Goal: Information Seeking & Learning: Learn about a topic

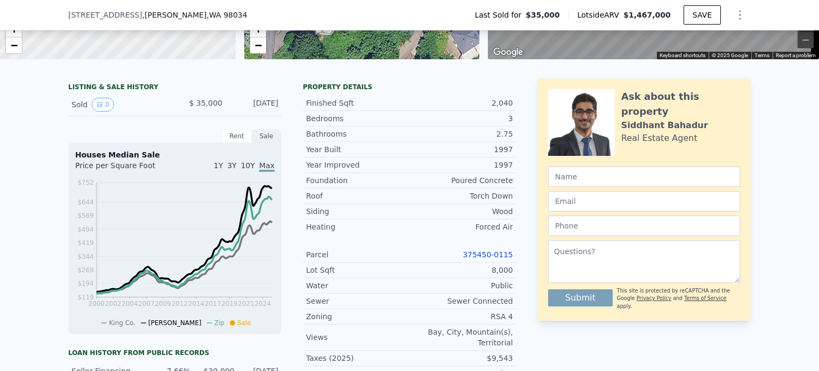
scroll to position [239, 0]
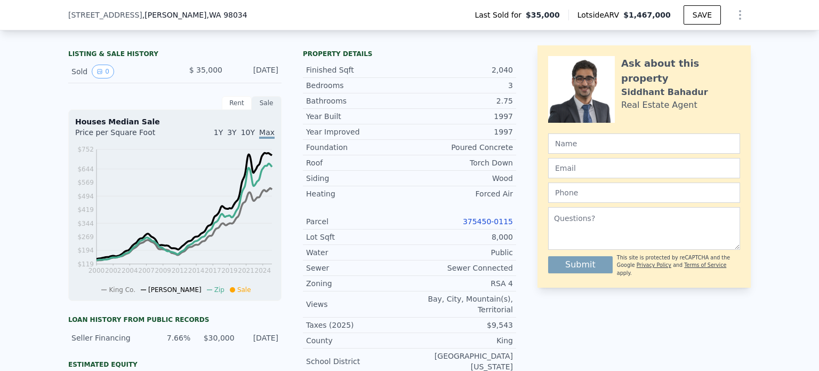
click at [498, 226] on link "375450-0115" at bounding box center [488, 221] width 50 height 9
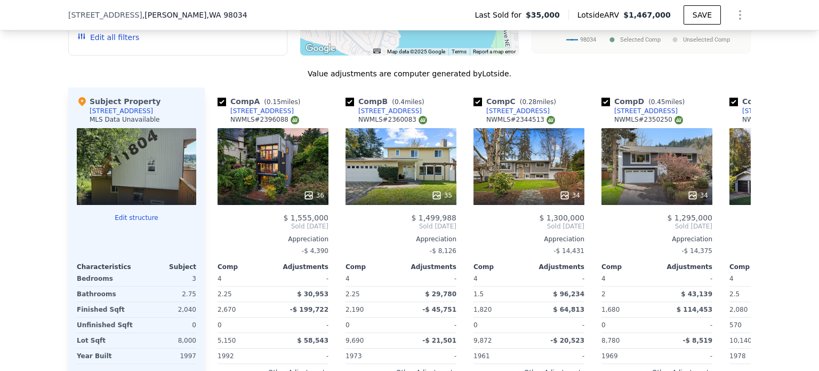
scroll to position [1120, 0]
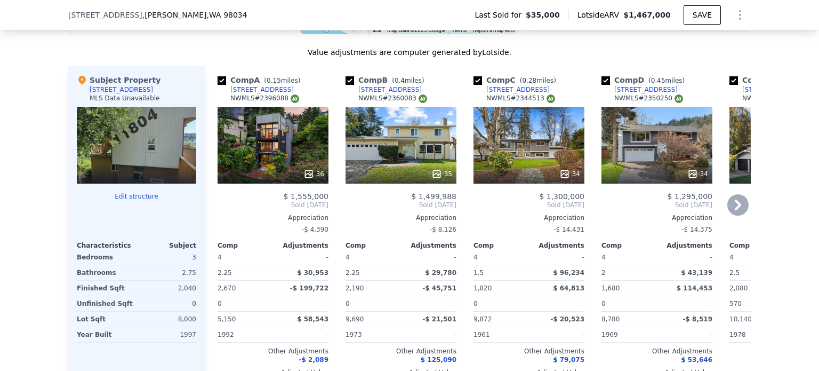
click at [281, 120] on div "36" at bounding box center [273, 145] width 111 height 77
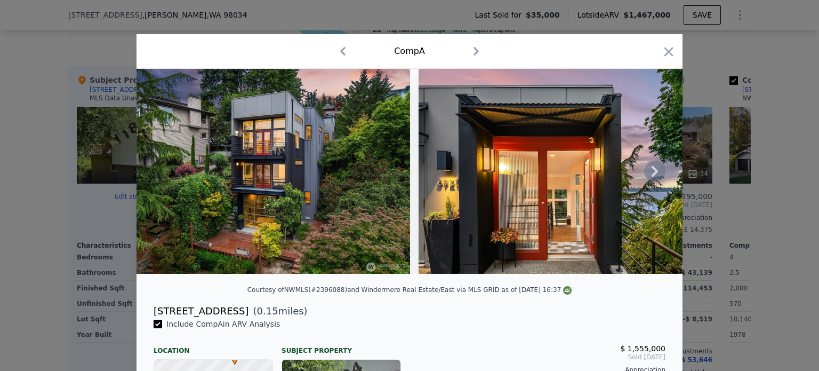
click at [651, 176] on icon at bounding box center [654, 171] width 6 height 11
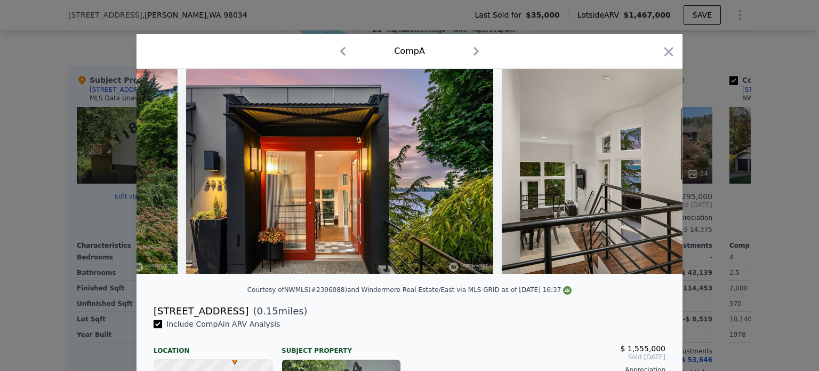
scroll to position [0, 256]
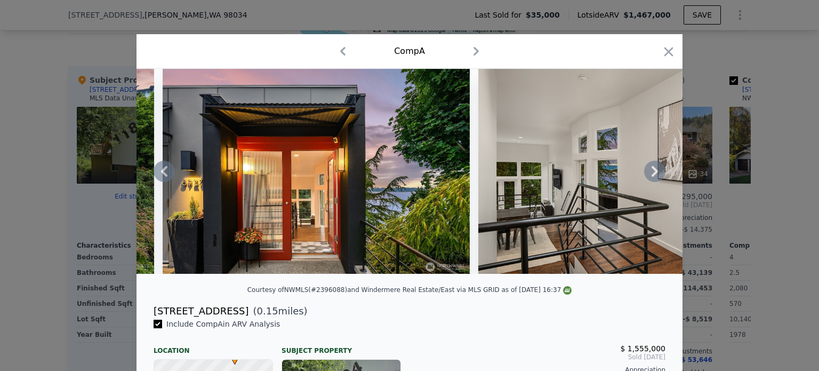
click at [651, 176] on icon at bounding box center [654, 171] width 6 height 11
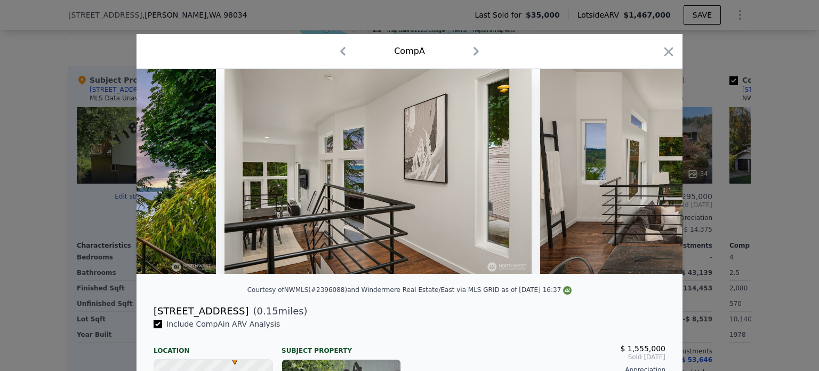
scroll to position [0, 512]
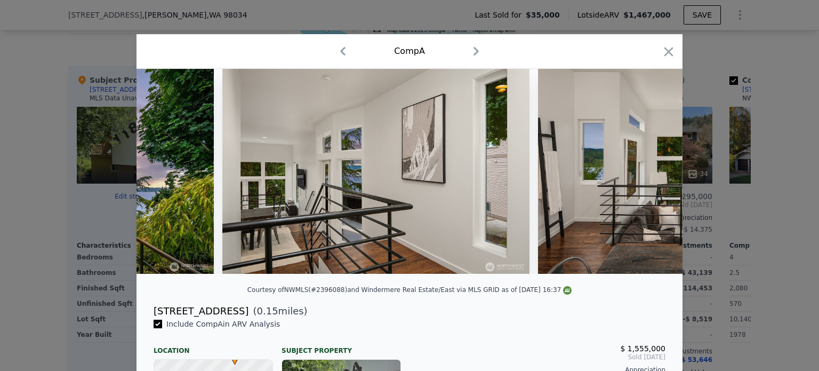
click at [648, 179] on img at bounding box center [691, 171] width 307 height 205
click at [651, 176] on icon at bounding box center [654, 171] width 6 height 11
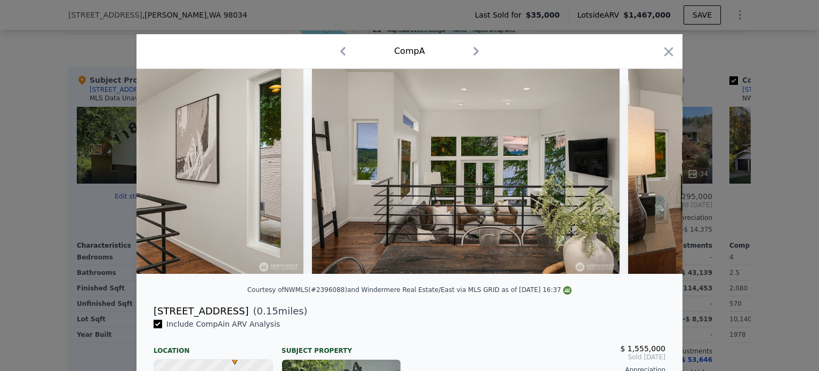
scroll to position [0, 768]
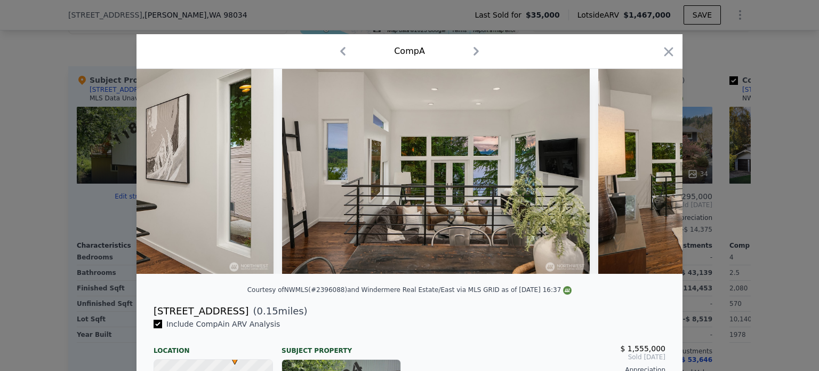
click at [648, 179] on img at bounding box center [751, 171] width 307 height 205
click at [651, 176] on icon at bounding box center [654, 171] width 6 height 11
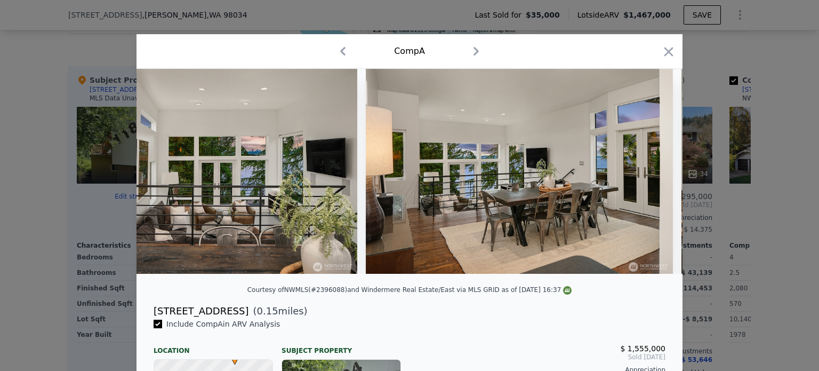
scroll to position [0, 1024]
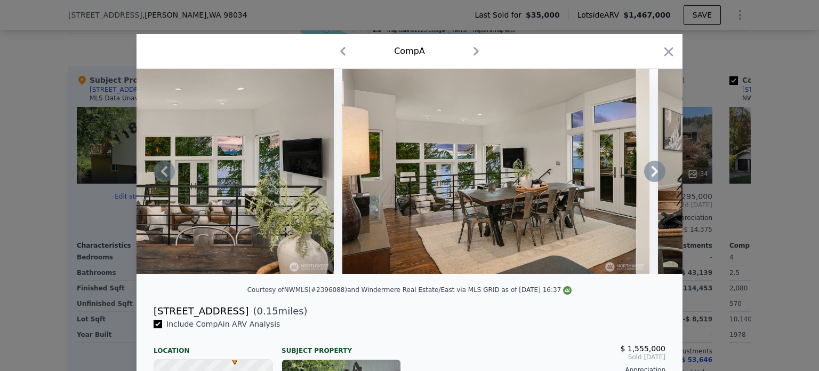
click at [648, 177] on icon at bounding box center [654, 170] width 21 height 21
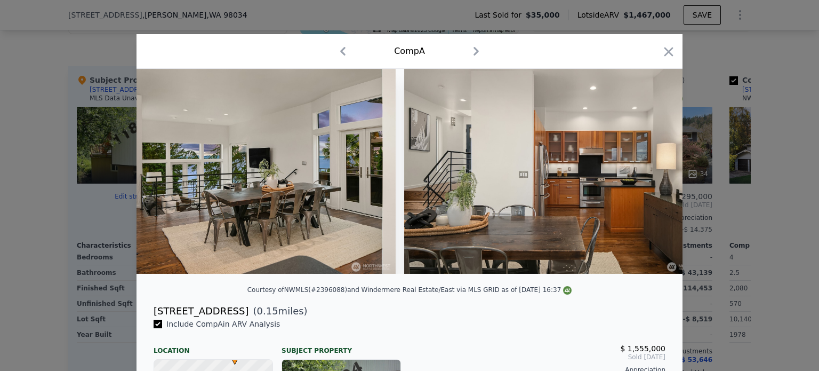
scroll to position [0, 1280]
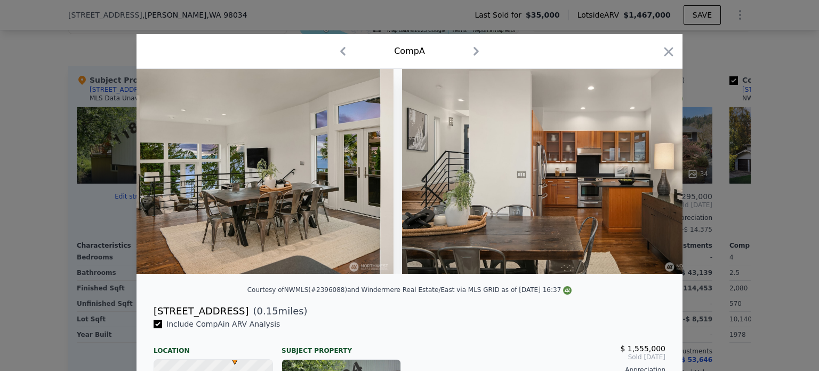
click at [648, 177] on div at bounding box center [409, 171] width 546 height 205
click at [648, 177] on icon at bounding box center [654, 170] width 21 height 21
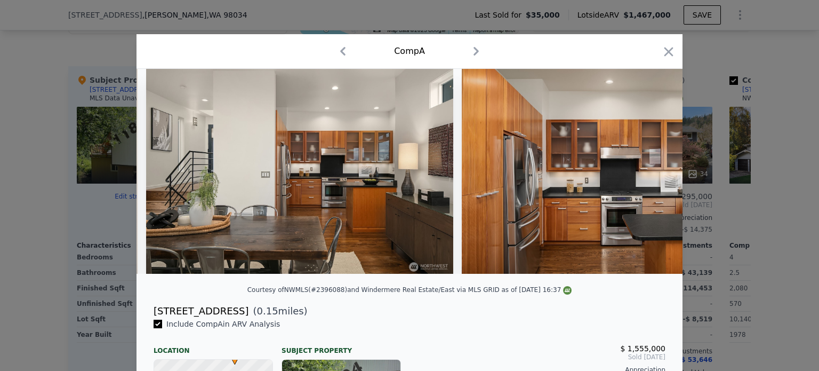
click at [648, 177] on img at bounding box center [615, 171] width 307 height 205
click at [648, 177] on icon at bounding box center [654, 170] width 21 height 21
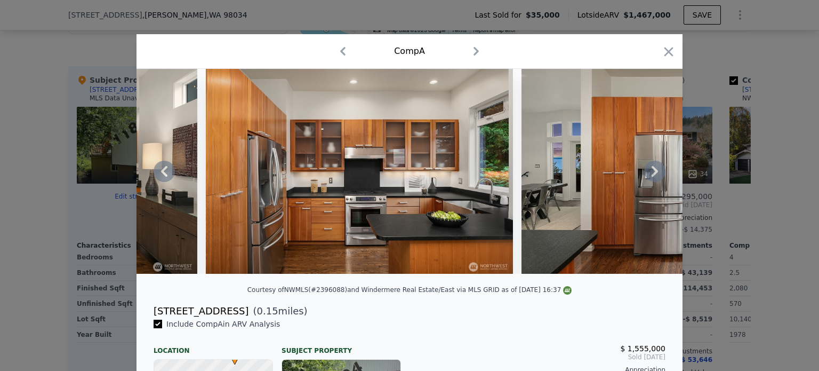
click at [648, 177] on icon at bounding box center [654, 170] width 21 height 21
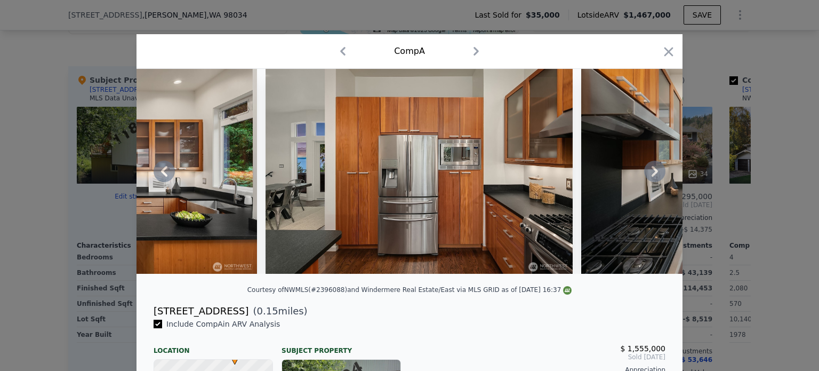
click at [649, 173] on icon at bounding box center [654, 170] width 21 height 21
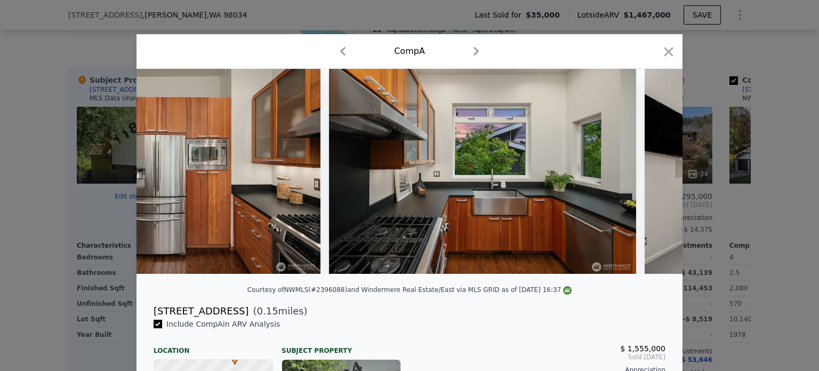
scroll to position [0, 2303]
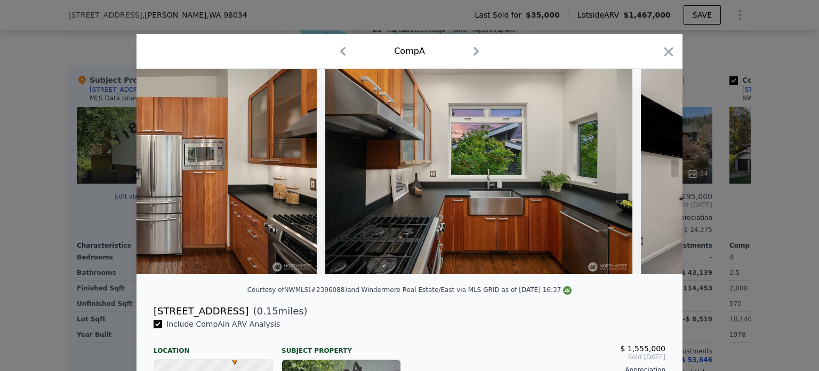
click at [649, 173] on div at bounding box center [409, 171] width 546 height 205
click at [649, 173] on icon at bounding box center [654, 170] width 21 height 21
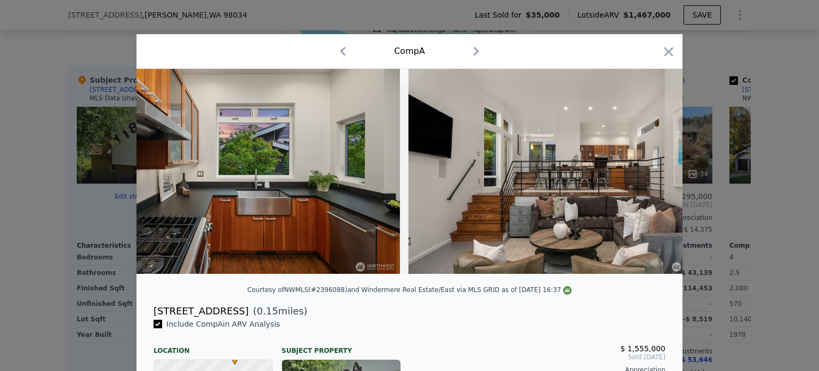
scroll to position [0, 2559]
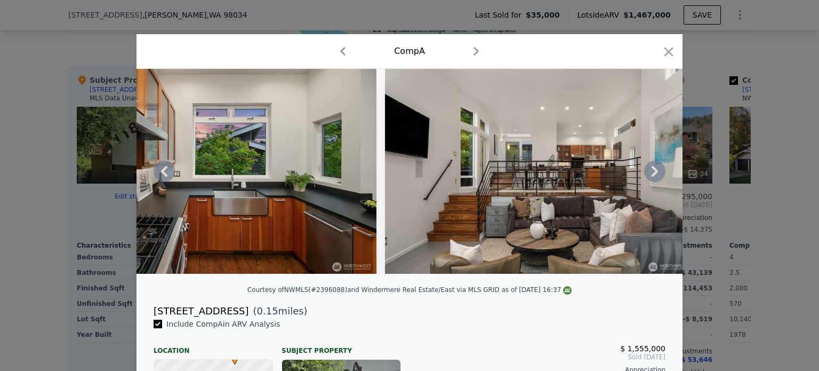
click at [649, 173] on icon at bounding box center [654, 170] width 21 height 21
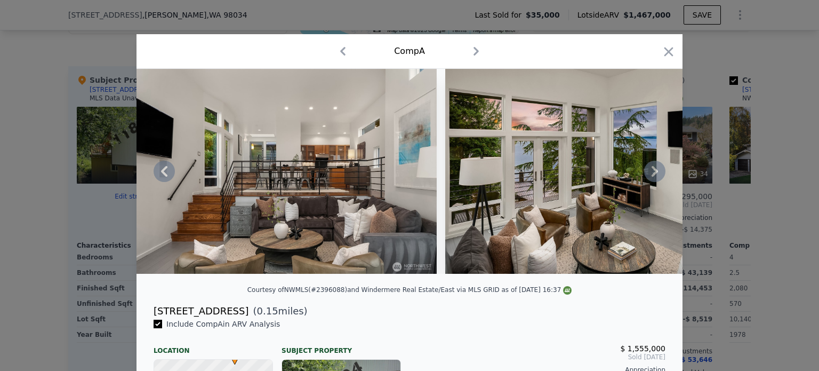
click at [649, 173] on icon at bounding box center [654, 170] width 21 height 21
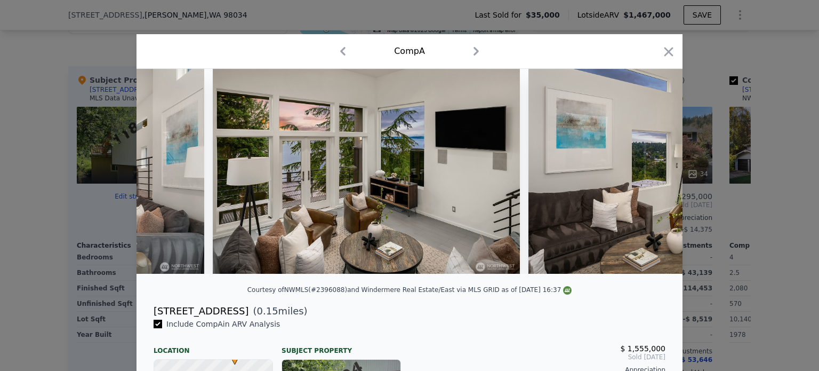
scroll to position [0, 3071]
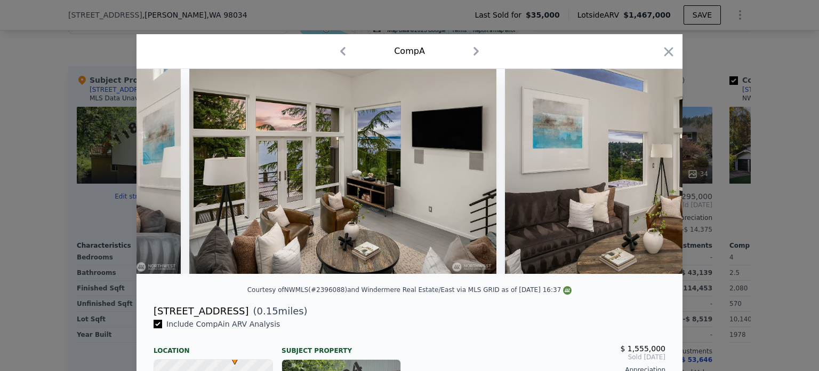
click at [649, 173] on img at bounding box center [658, 171] width 307 height 205
click at [649, 173] on icon at bounding box center [654, 170] width 21 height 21
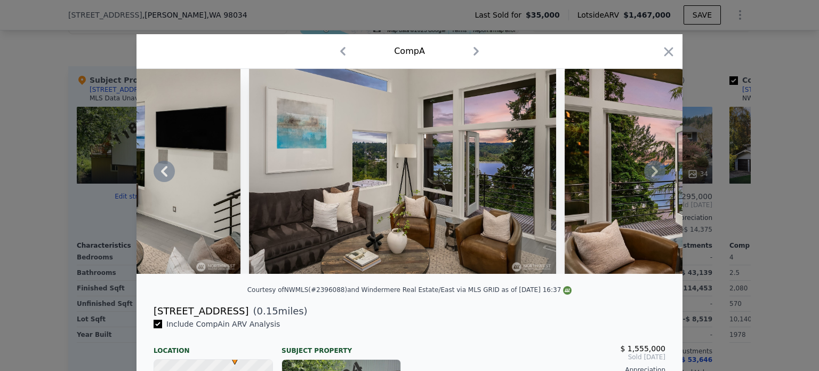
click at [649, 173] on icon at bounding box center [654, 170] width 21 height 21
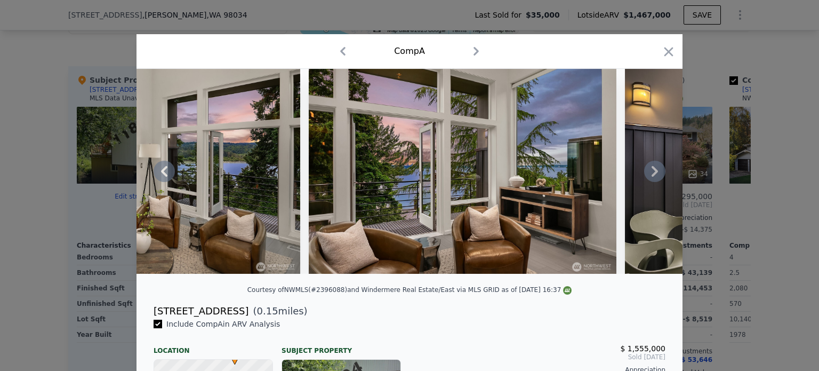
click at [649, 173] on icon at bounding box center [654, 170] width 21 height 21
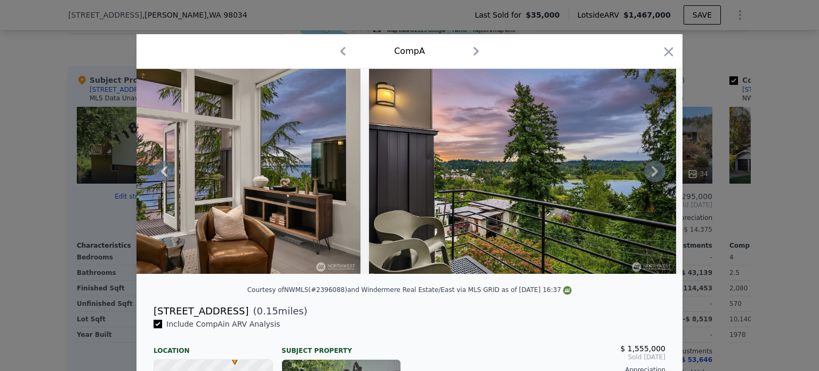
click at [649, 173] on icon at bounding box center [654, 170] width 21 height 21
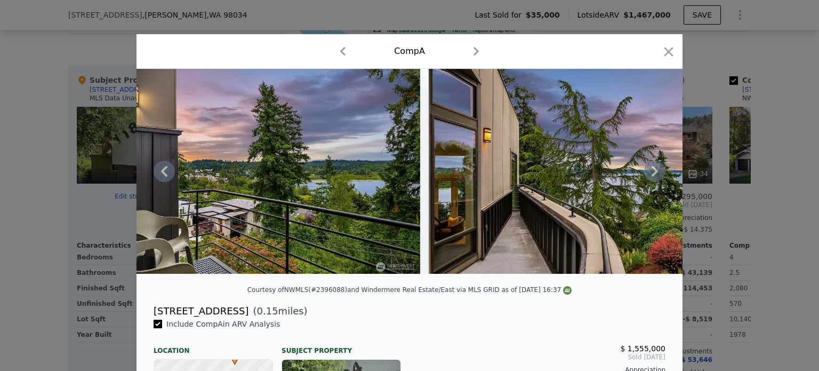
click at [649, 173] on icon at bounding box center [654, 170] width 21 height 21
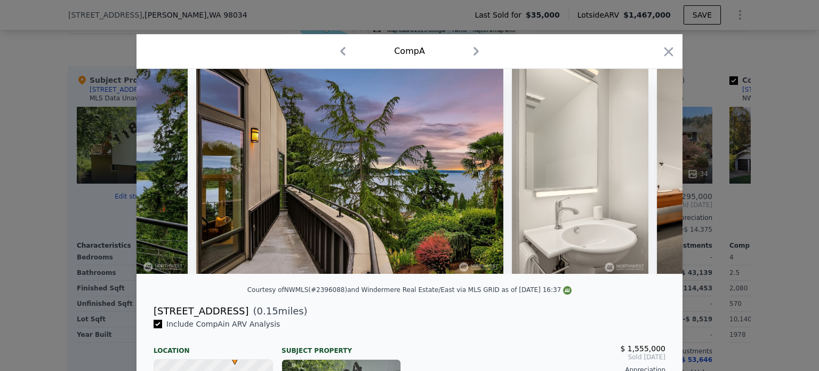
scroll to position [0, 4350]
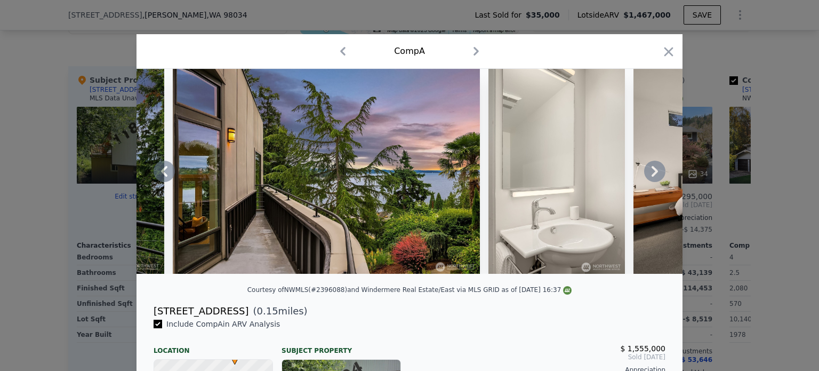
click at [649, 173] on icon at bounding box center [654, 170] width 21 height 21
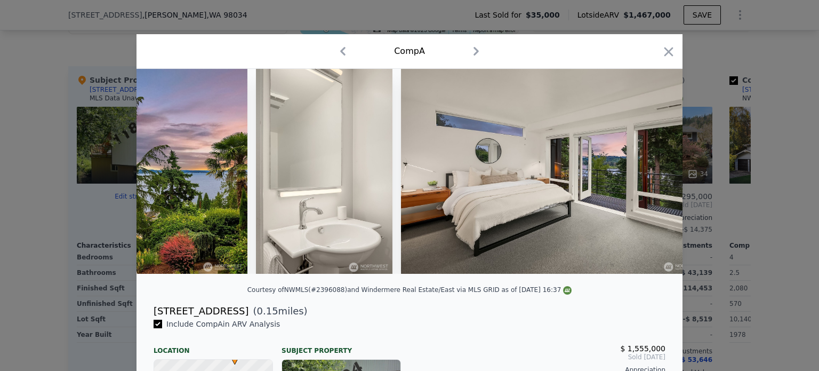
scroll to position [0, 4606]
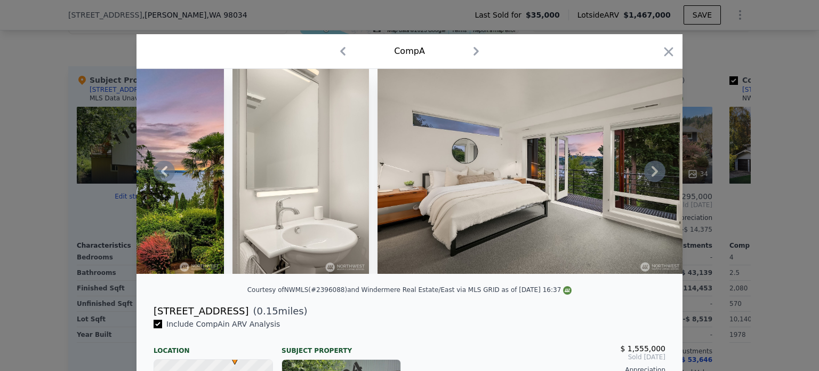
click at [649, 173] on icon at bounding box center [654, 170] width 21 height 21
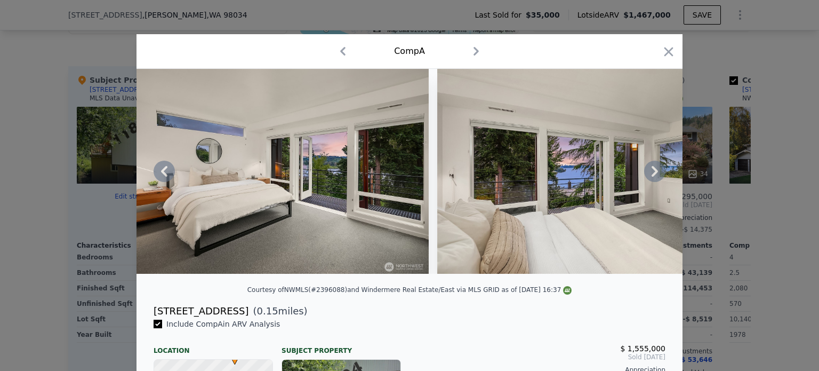
click at [649, 173] on icon at bounding box center [654, 170] width 21 height 21
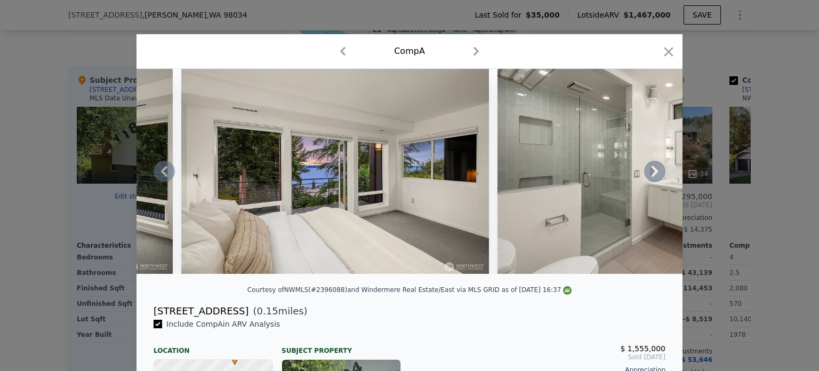
click at [649, 173] on icon at bounding box center [654, 170] width 21 height 21
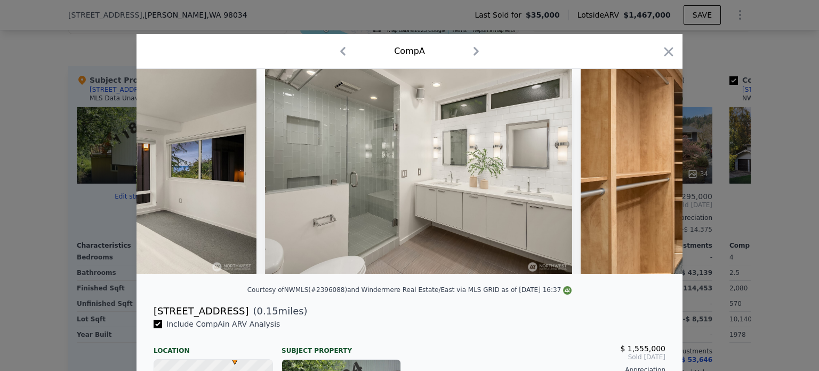
scroll to position [0, 5374]
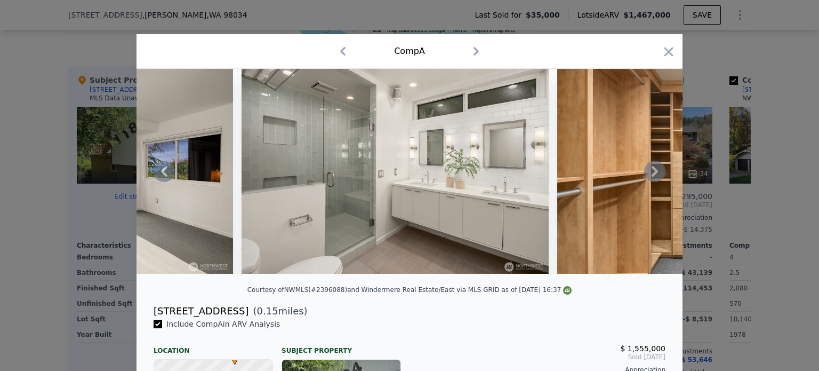
click at [649, 173] on icon at bounding box center [654, 170] width 21 height 21
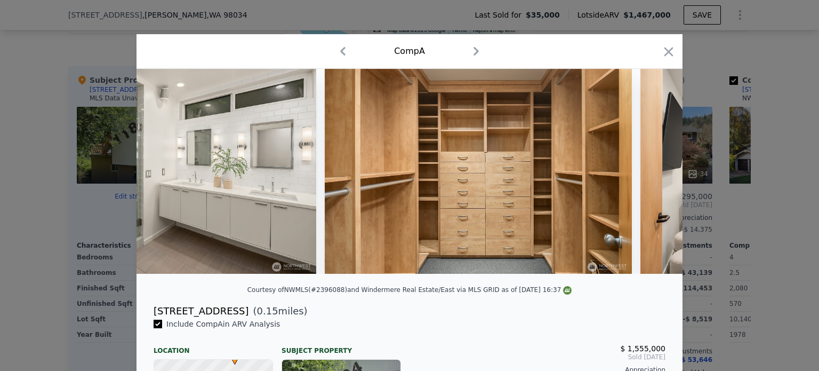
scroll to position [0, 5630]
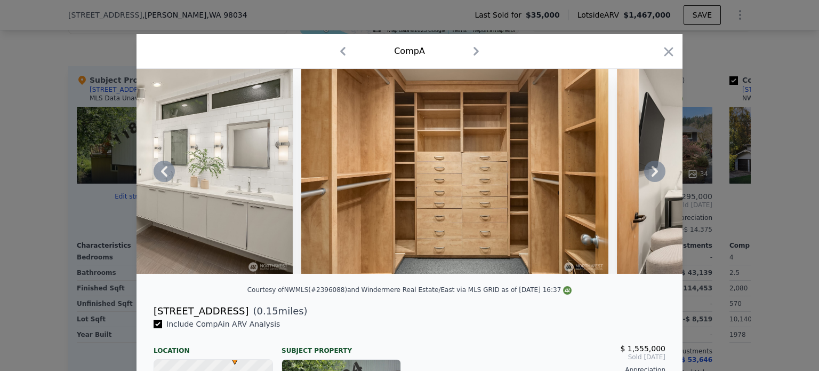
click at [649, 173] on icon at bounding box center [654, 170] width 21 height 21
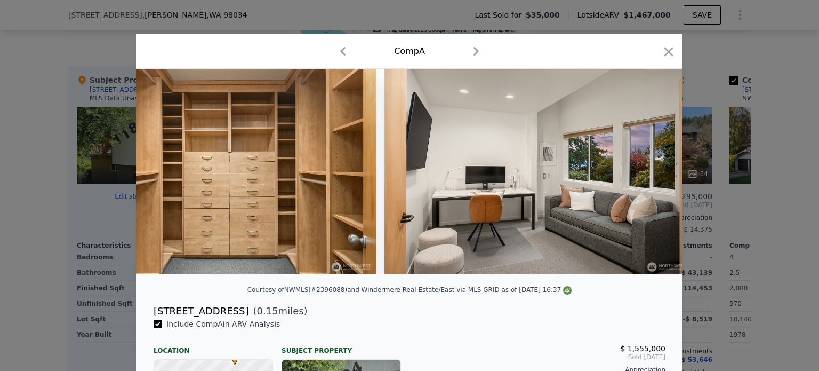
scroll to position [0, 5886]
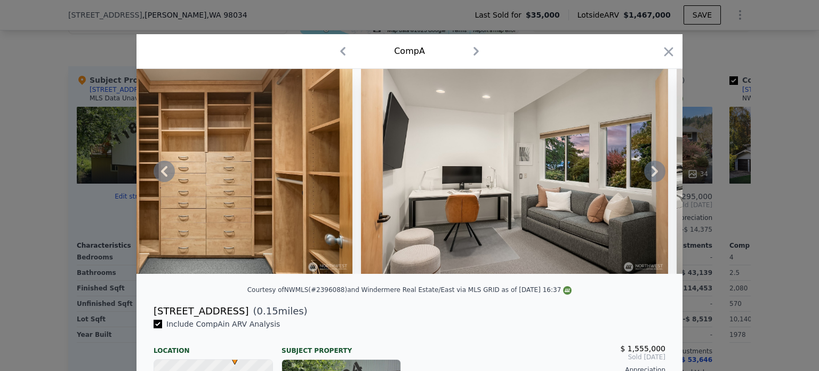
click at [649, 173] on icon at bounding box center [654, 170] width 21 height 21
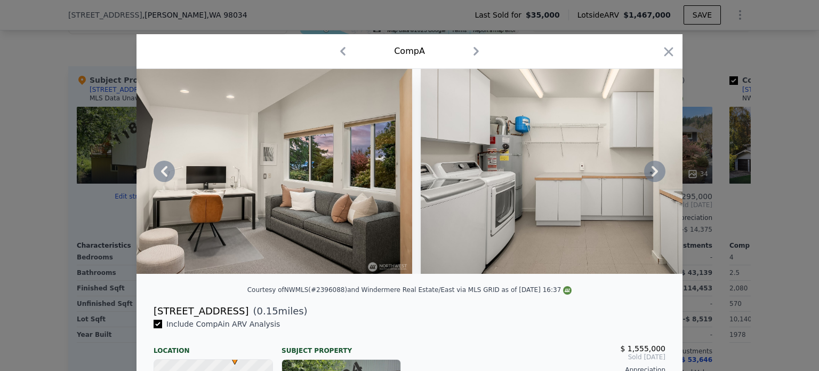
click at [649, 173] on icon at bounding box center [654, 170] width 21 height 21
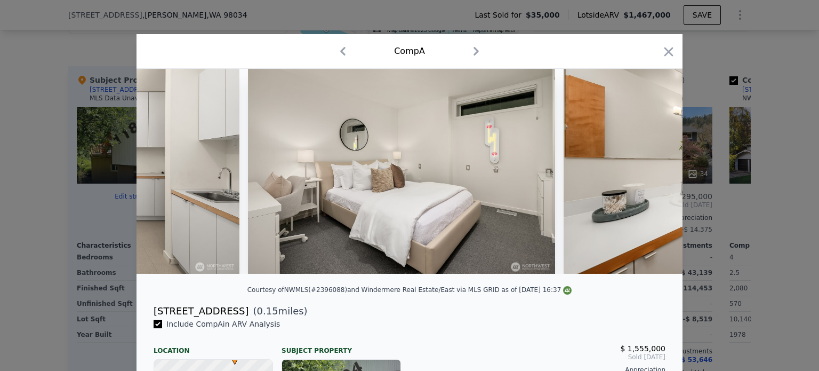
scroll to position [0, 6654]
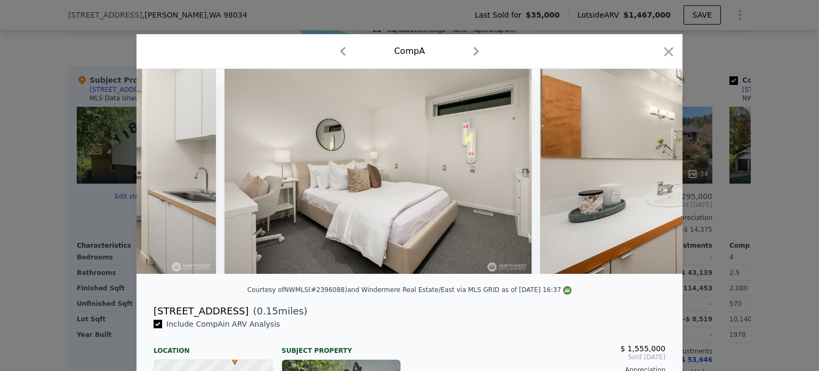
click at [649, 173] on div at bounding box center [409, 171] width 546 height 205
click at [649, 173] on icon at bounding box center [654, 170] width 21 height 21
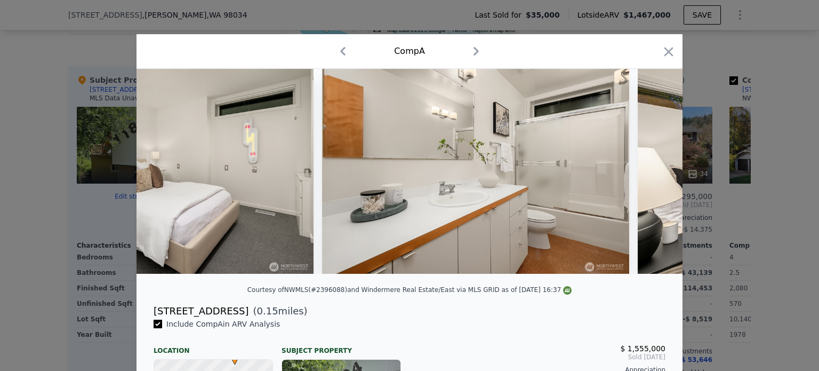
scroll to position [0, 6909]
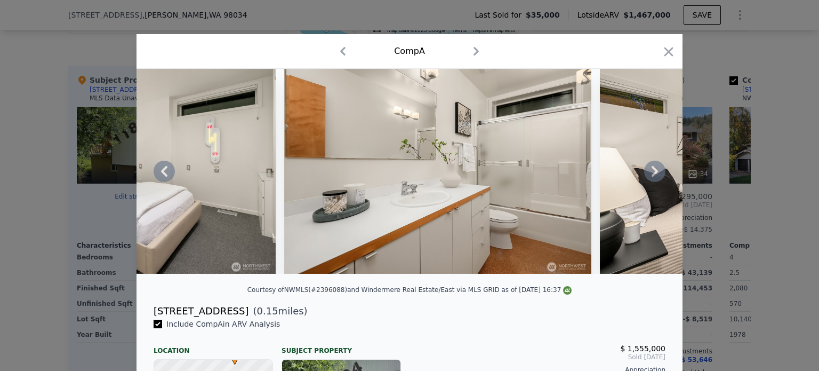
click at [649, 173] on icon at bounding box center [654, 170] width 21 height 21
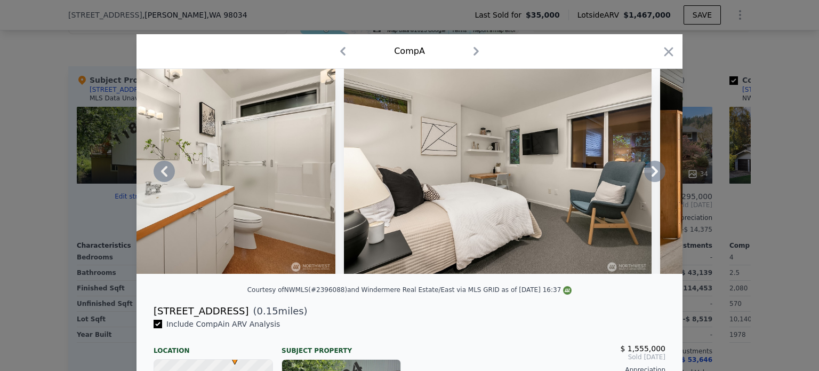
click at [649, 173] on icon at bounding box center [654, 170] width 21 height 21
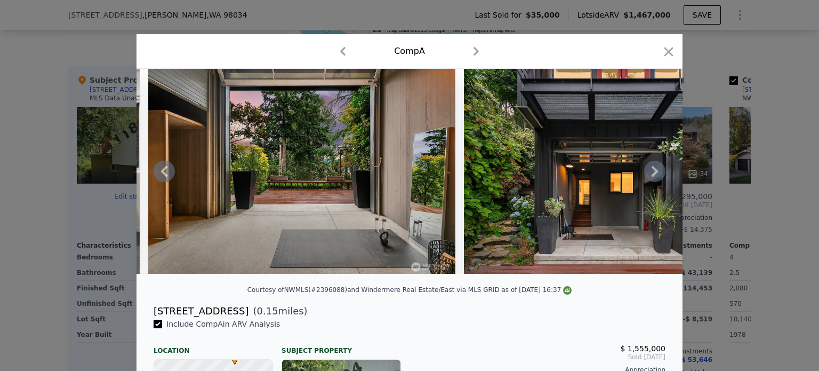
click at [649, 173] on icon at bounding box center [654, 170] width 21 height 21
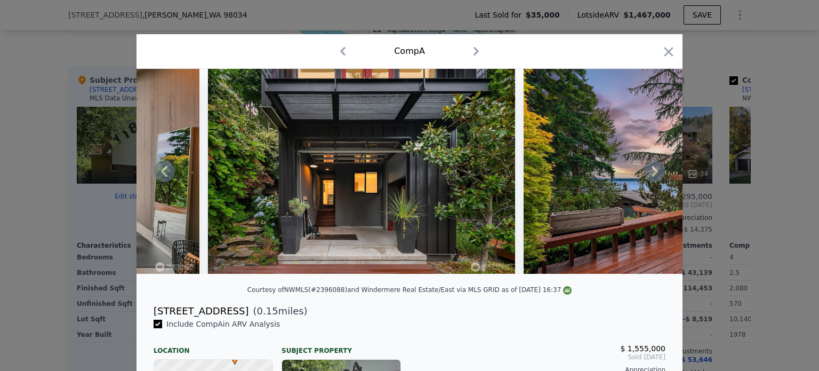
click at [649, 173] on icon at bounding box center [654, 170] width 21 height 21
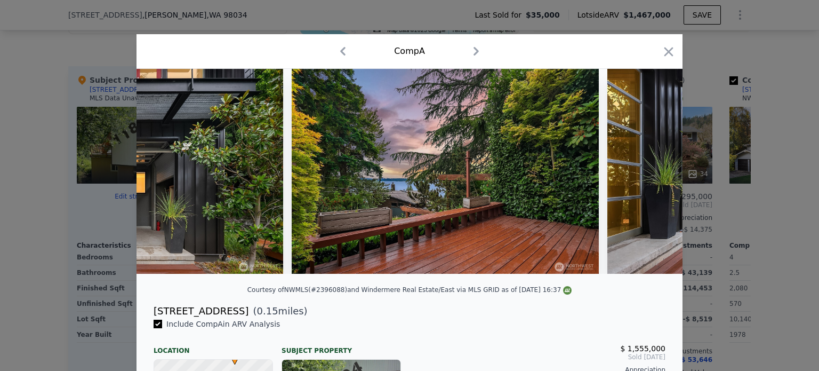
scroll to position [0, 8189]
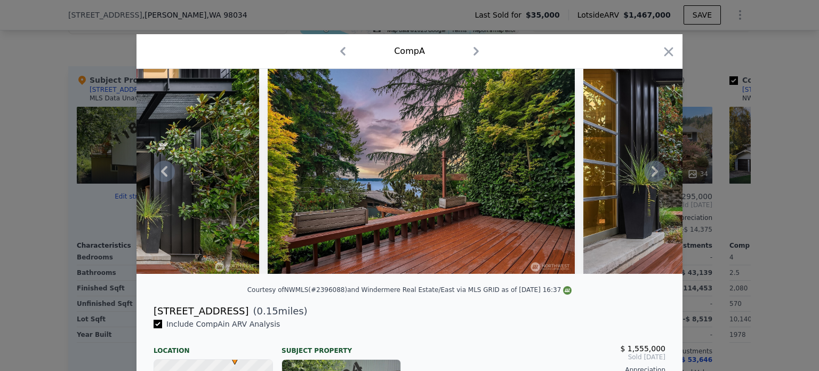
click at [649, 173] on icon at bounding box center [654, 170] width 21 height 21
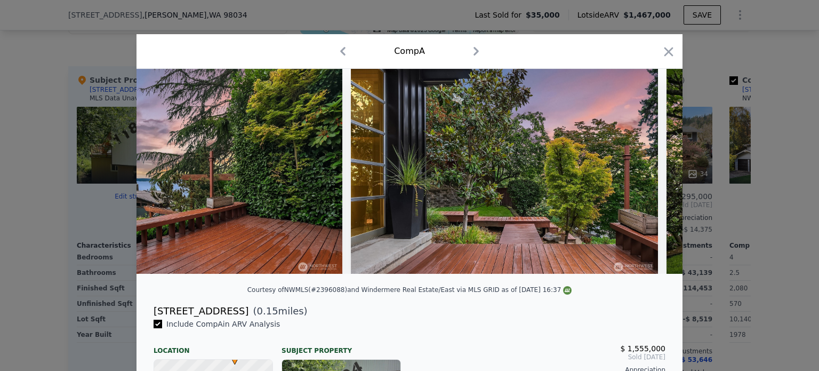
scroll to position [0, 8445]
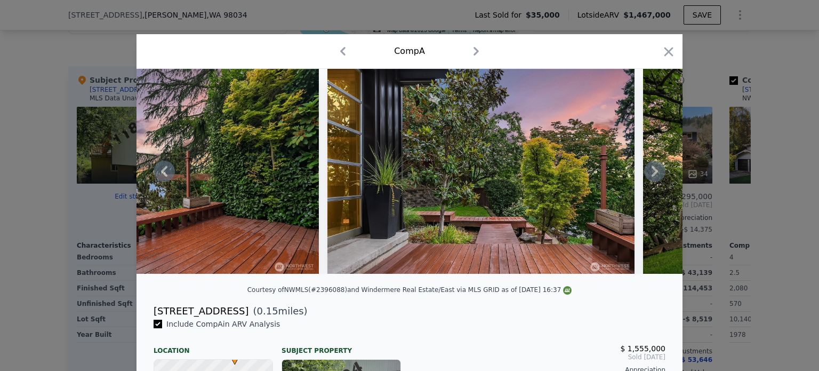
click at [649, 173] on icon at bounding box center [654, 170] width 21 height 21
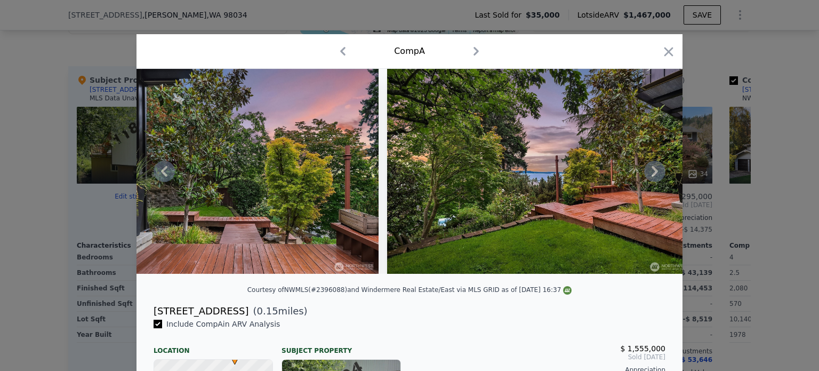
click at [649, 173] on icon at bounding box center [654, 170] width 21 height 21
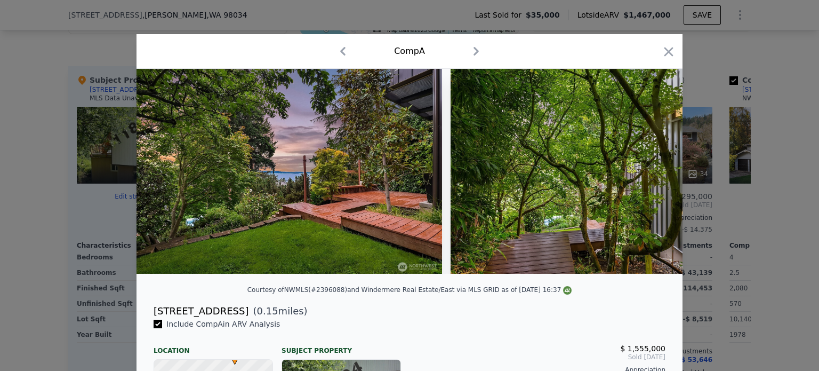
scroll to position [0, 8957]
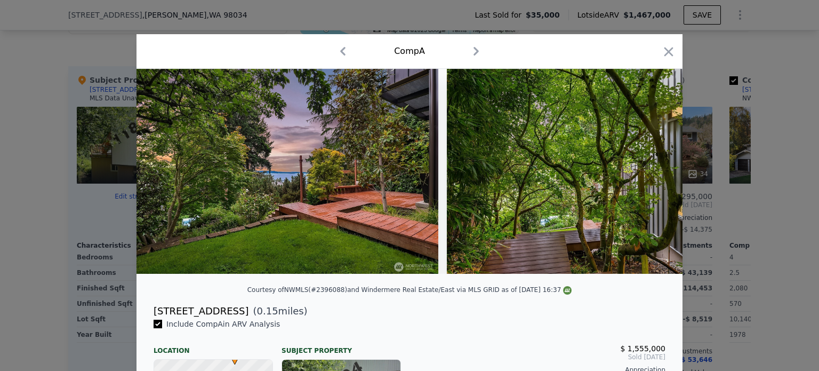
click at [649, 173] on div at bounding box center [409, 171] width 546 height 205
click at [649, 173] on icon at bounding box center [654, 170] width 21 height 21
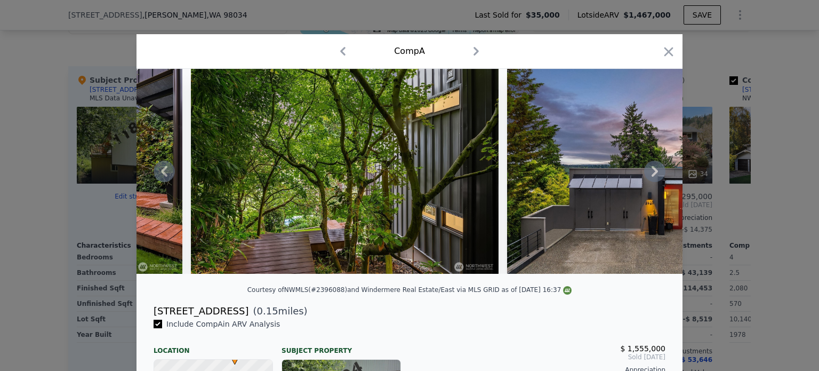
click at [649, 173] on icon at bounding box center [654, 170] width 21 height 21
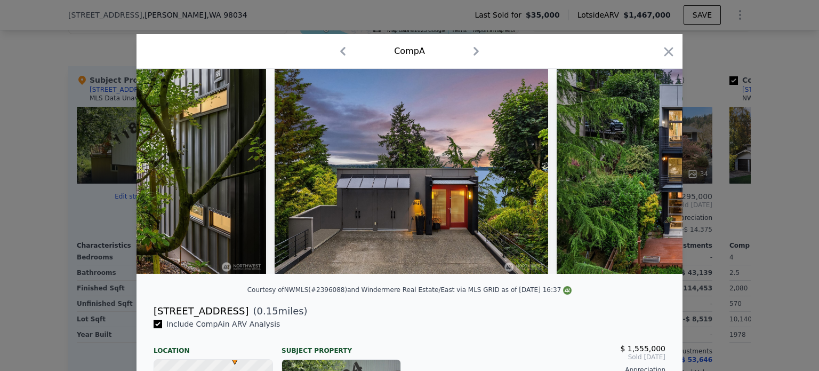
scroll to position [0, 9469]
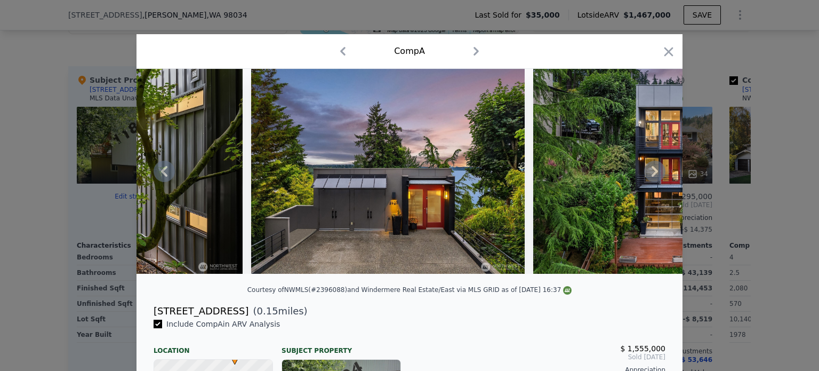
click at [649, 173] on icon at bounding box center [654, 170] width 21 height 21
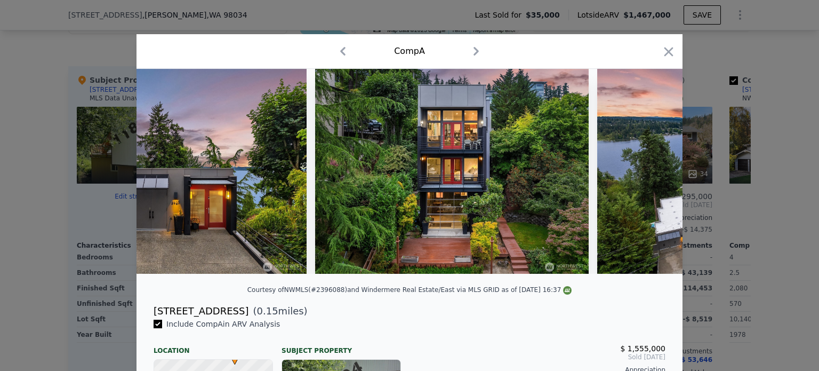
scroll to position [0, 9724]
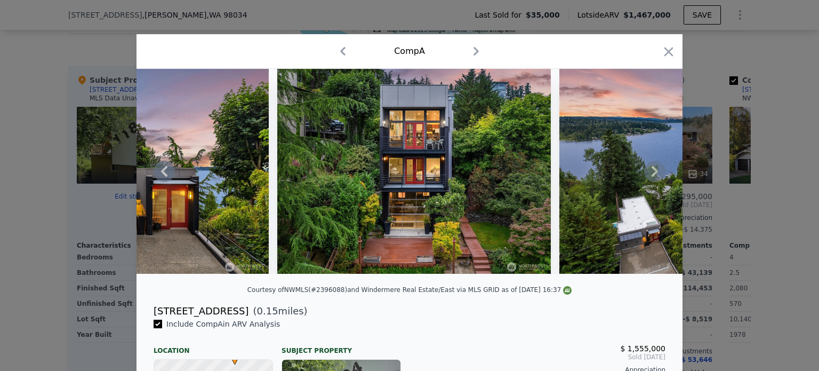
click at [649, 173] on icon at bounding box center [654, 170] width 21 height 21
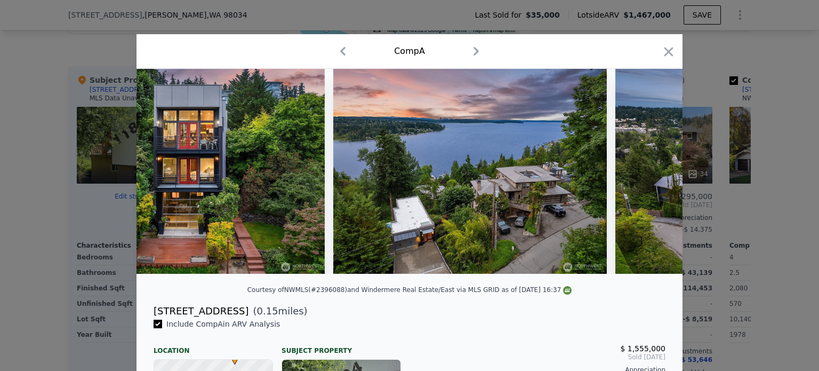
scroll to position [0, 9980]
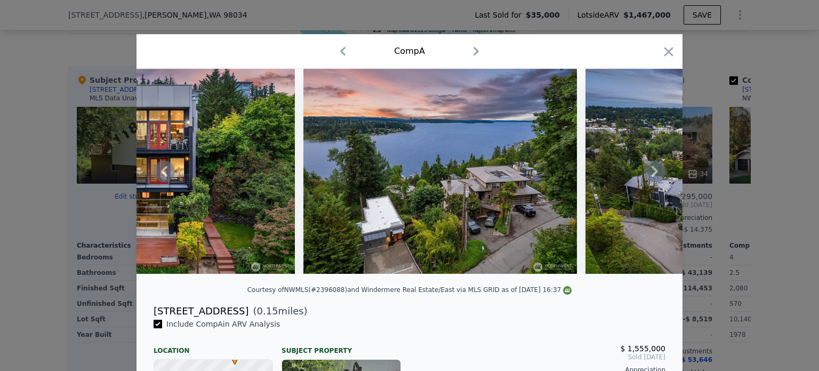
click at [649, 173] on icon at bounding box center [654, 170] width 21 height 21
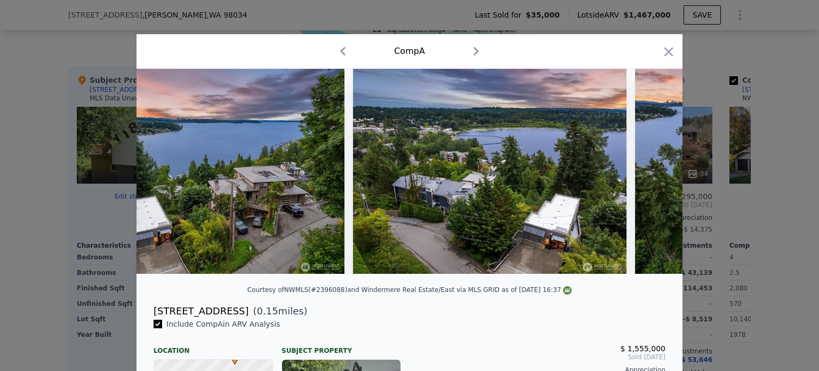
scroll to position [0, 10236]
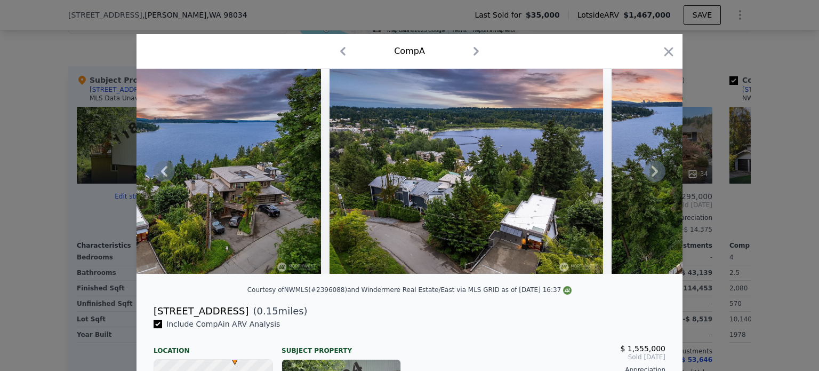
click at [649, 173] on icon at bounding box center [654, 170] width 21 height 21
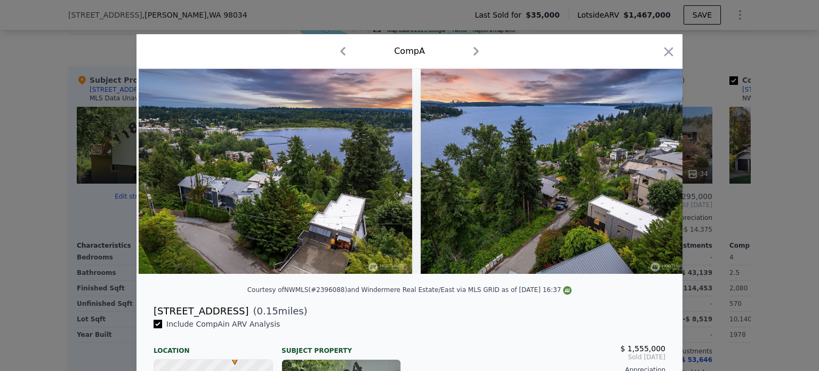
scroll to position [0, 10439]
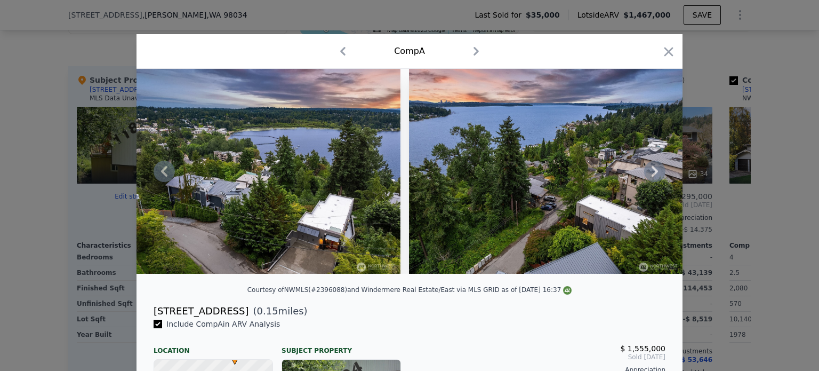
click at [649, 173] on icon at bounding box center [654, 170] width 21 height 21
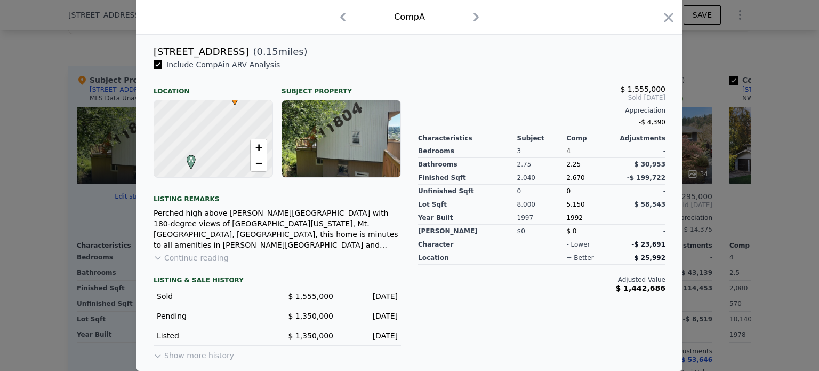
scroll to position [0, 0]
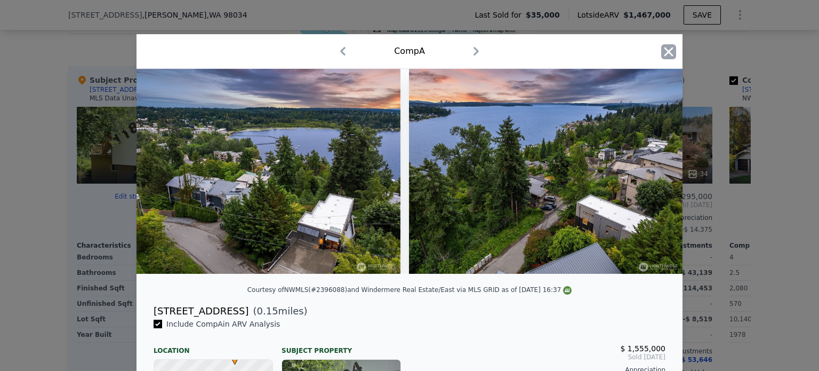
click at [665, 50] on icon "button" at bounding box center [668, 51] width 9 height 9
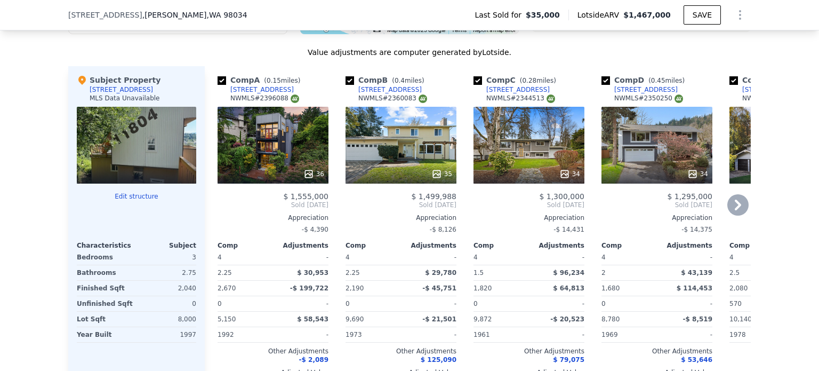
click at [735, 199] on icon at bounding box center [738, 204] width 6 height 11
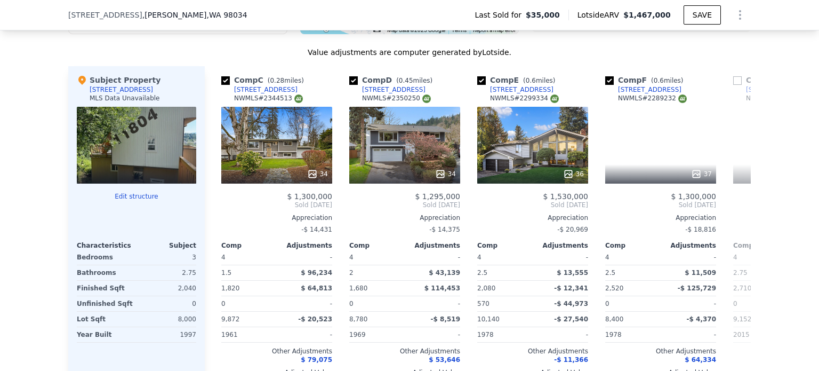
scroll to position [0, 256]
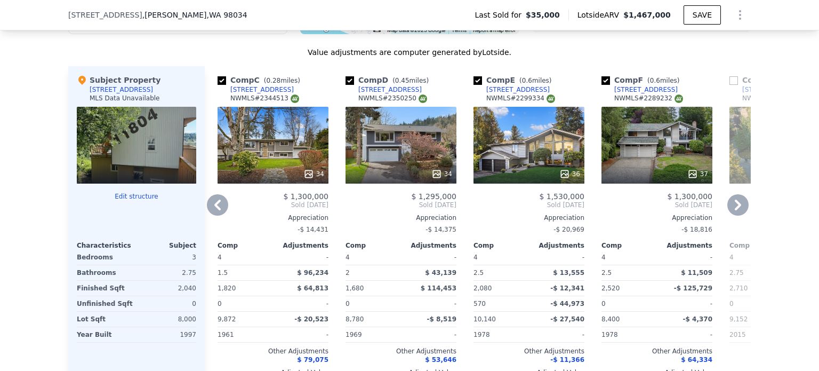
click at [735, 199] on icon at bounding box center [738, 204] width 6 height 11
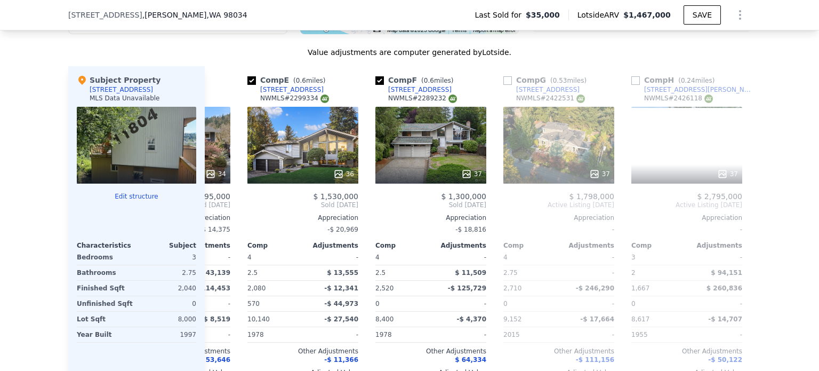
scroll to position [0, 512]
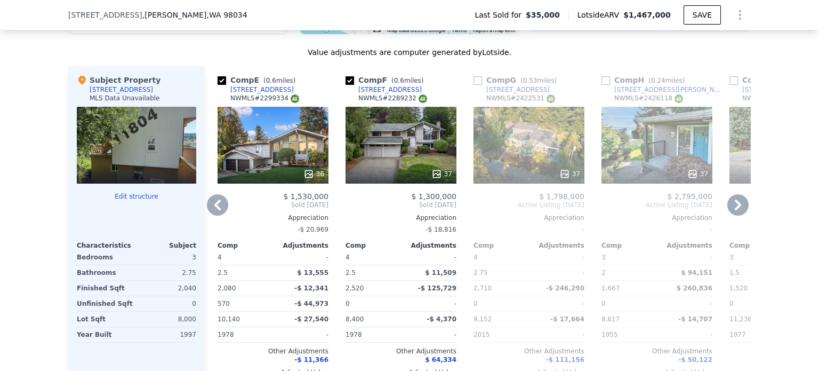
click at [735, 199] on icon at bounding box center [738, 204] width 6 height 11
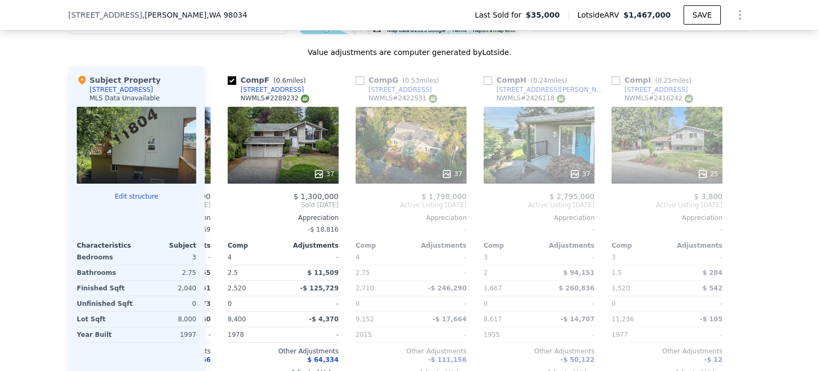
scroll to position [0, 631]
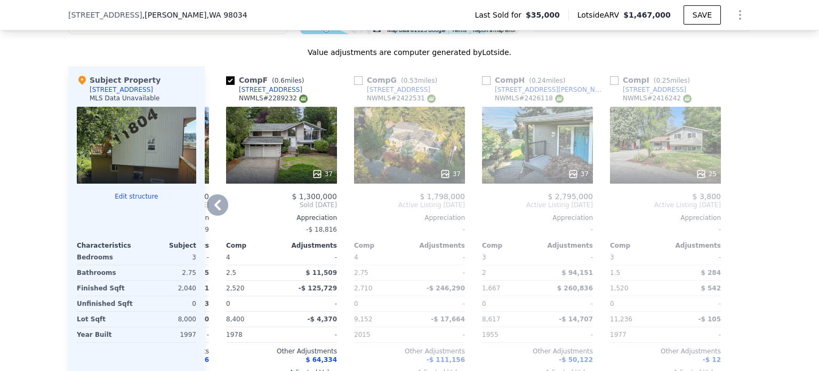
click at [213, 194] on icon at bounding box center [217, 204] width 21 height 21
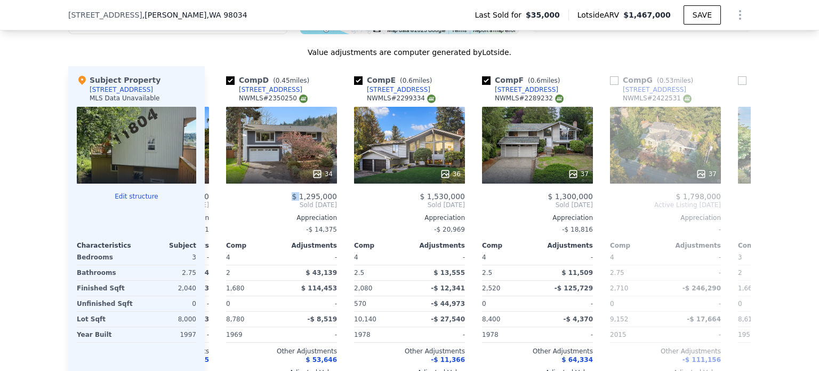
click at [213, 182] on div "Comp A ( 0.15 miles) 8927 NE 118th Pl NWMLS # 2396088 36 $ 1,555,000 Sold Jul 2…" at bounding box center [478, 229] width 546 height 327
click at [213, 194] on icon at bounding box center [217, 204] width 21 height 21
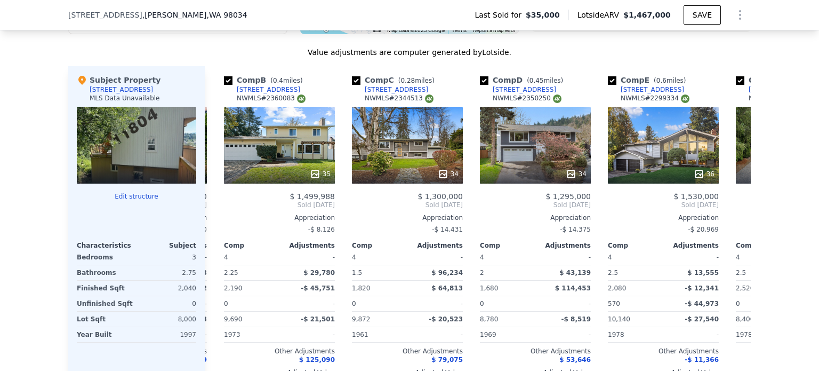
scroll to position [0, 119]
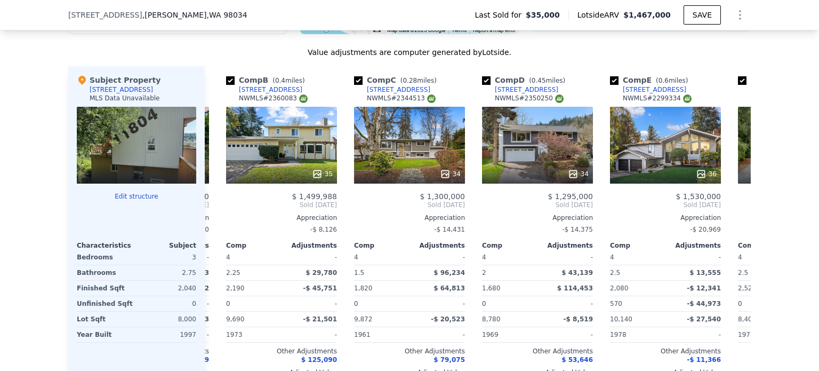
click at [213, 182] on div "Comp A ( 0.15 miles) 8927 NE 118th Pl NWMLS # 2396088 36 $ 1,555,000 Sold Jul 2…" at bounding box center [478, 229] width 546 height 327
click at [213, 194] on icon at bounding box center [217, 204] width 21 height 21
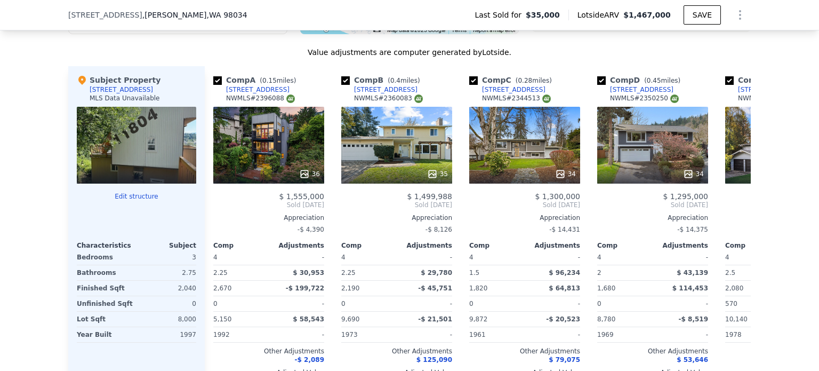
scroll to position [0, 0]
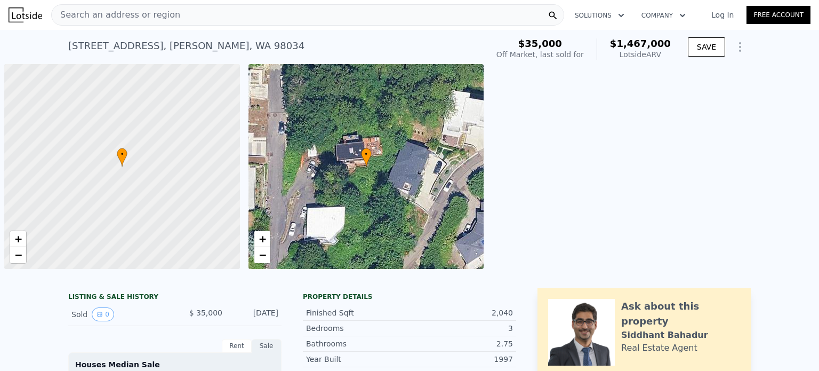
scroll to position [0, 4]
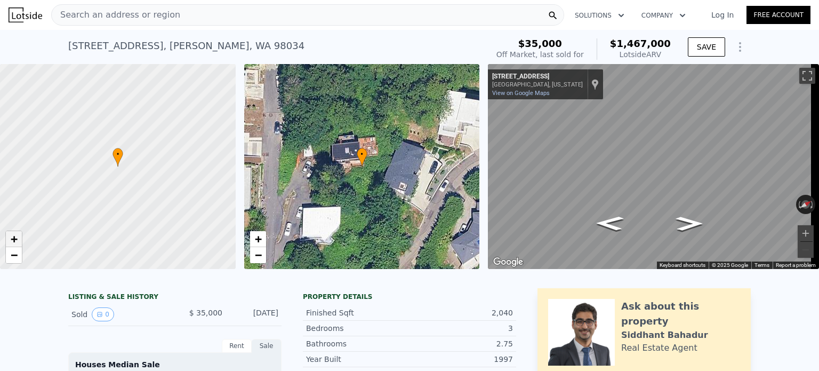
click at [15, 238] on span "+" at bounding box center [14, 238] width 7 height 13
